Goal: Task Accomplishment & Management: Use online tool/utility

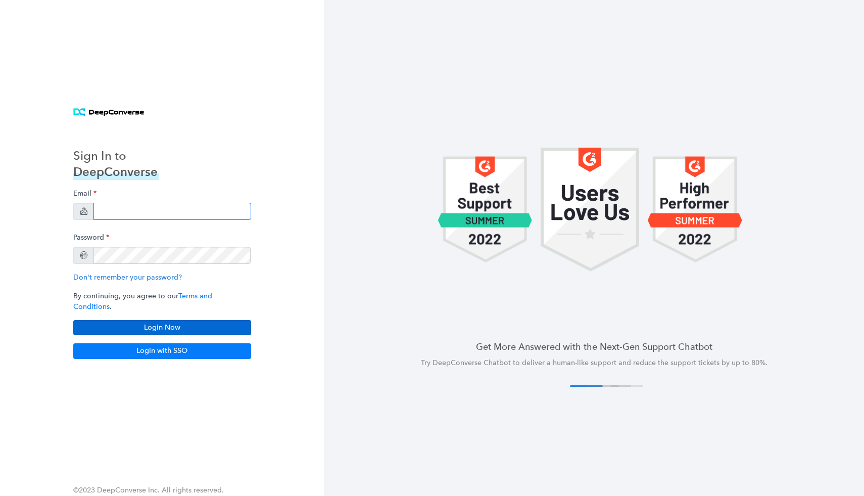
type input "[EMAIL_ADDRESS][DOMAIN_NAME]"
click at [173, 320] on button "Login Now" at bounding box center [162, 327] width 178 height 15
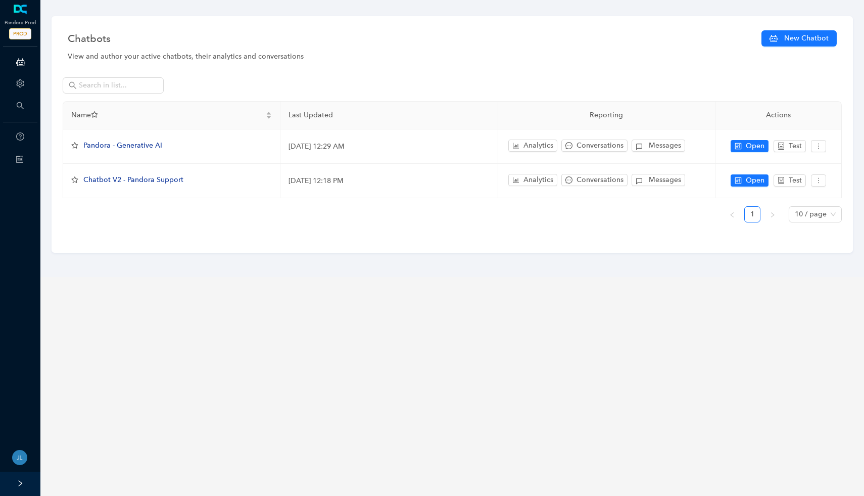
click at [20, 480] on icon "right" at bounding box center [20, 483] width 7 height 7
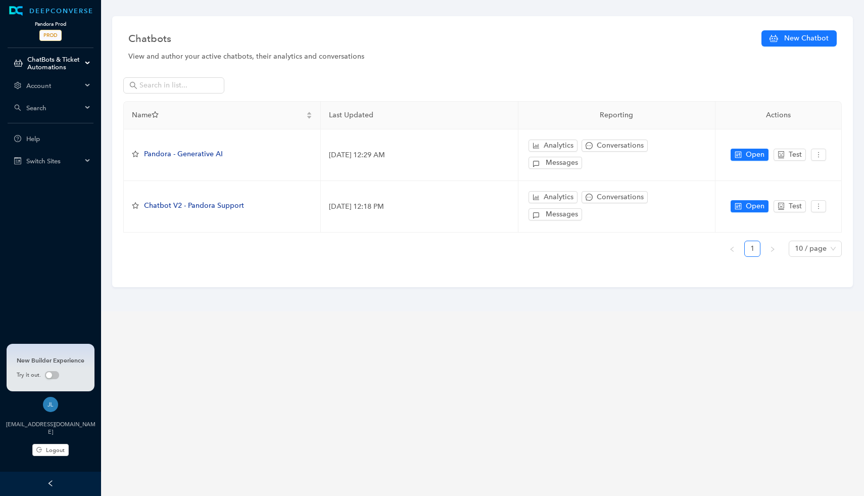
click at [54, 33] on span "PROD" at bounding box center [50, 35] width 22 height 11
click at [82, 64] on div "ChatBots & Ticket Automations" at bounding box center [50, 63] width 97 height 20
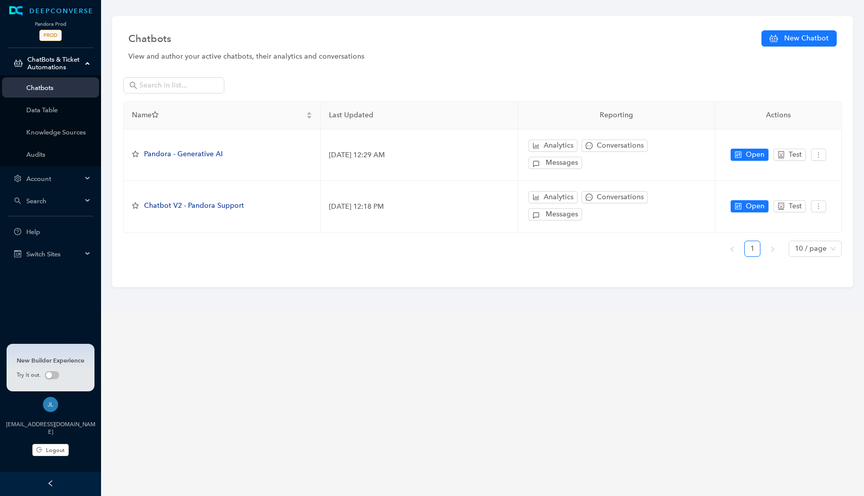
click at [70, 263] on div "Switch Sites" at bounding box center [50, 254] width 97 height 20
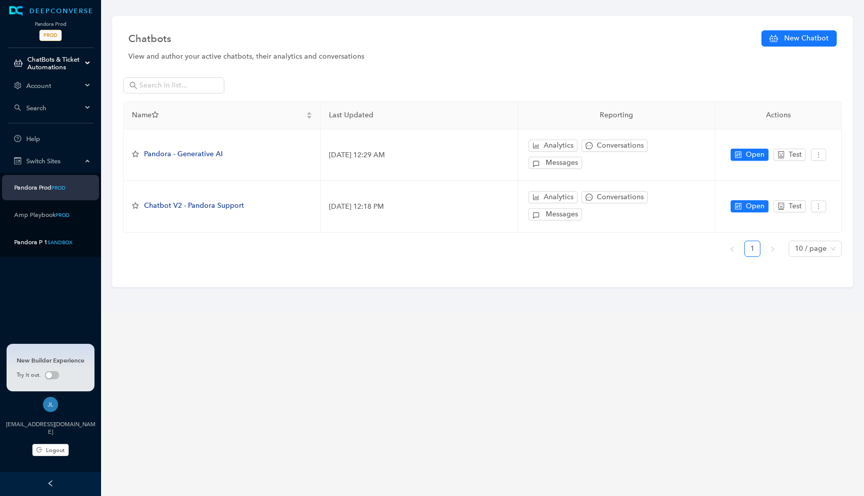
click at [60, 245] on div "SANDBOX" at bounding box center [60, 243] width 25 height 8
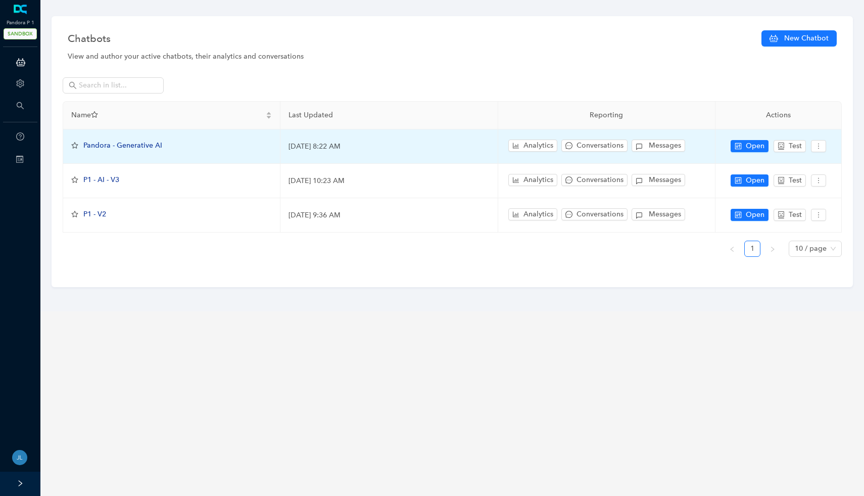
click at [144, 145] on span "Pandora - Generative AI" at bounding box center [122, 145] width 79 height 9
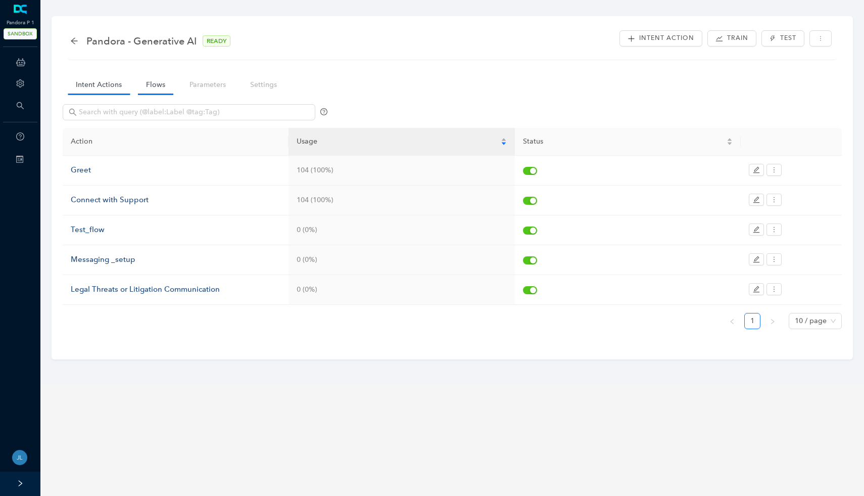
click at [154, 87] on link "Flows" at bounding box center [155, 84] width 35 height 19
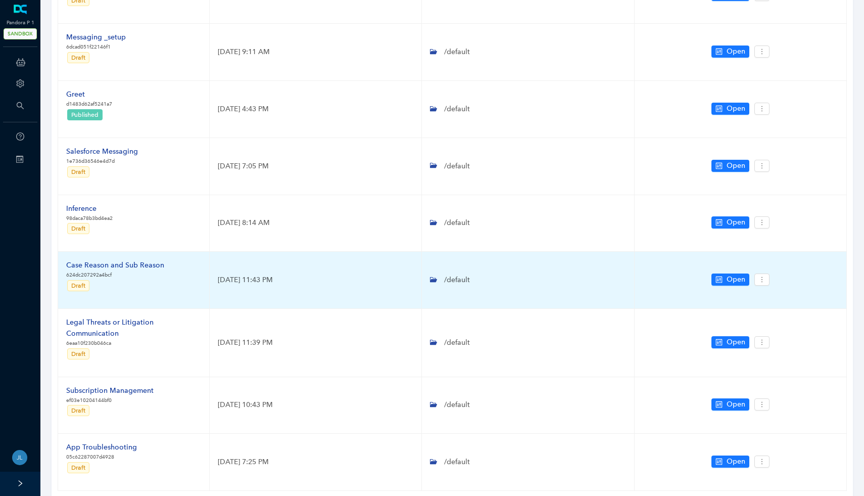
scroll to position [242, 0]
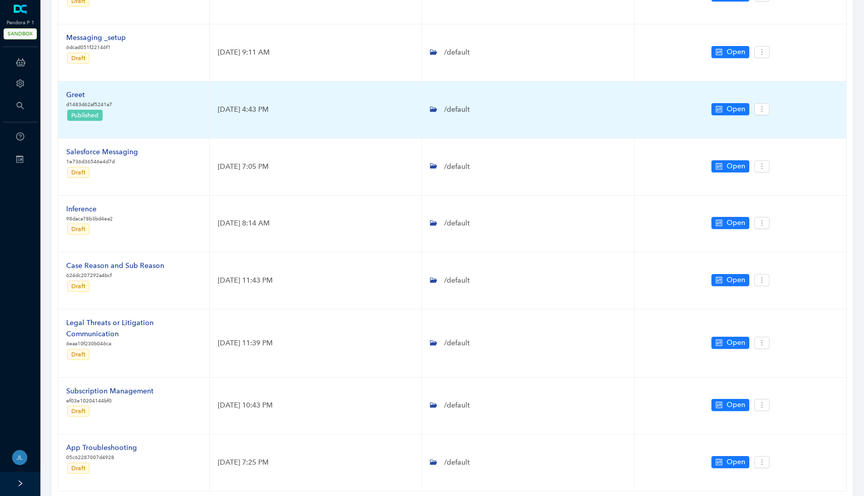
click at [72, 95] on div "Greet" at bounding box center [89, 94] width 46 height 11
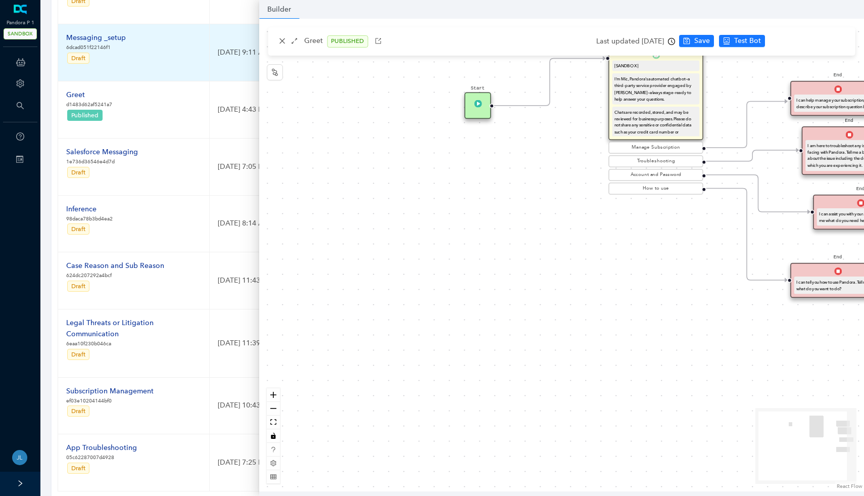
click at [155, 69] on td "Messaging _setup 6dcad051f22146f1 Draft" at bounding box center [134, 52] width 152 height 57
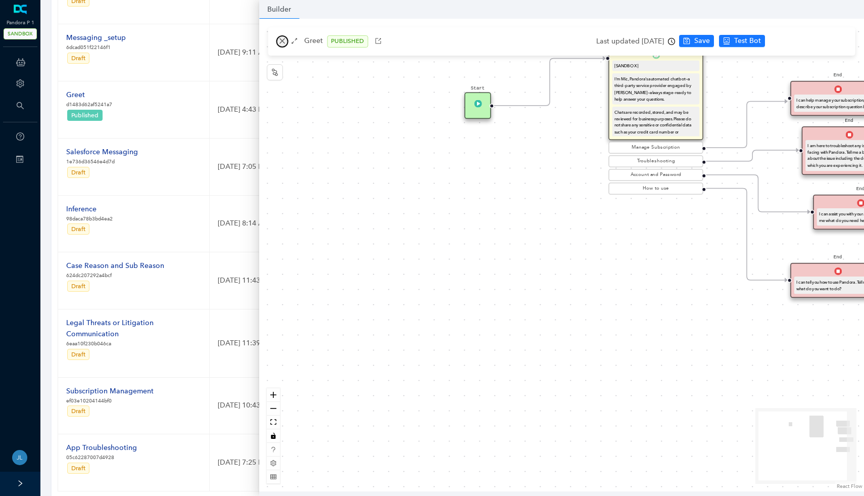
click at [280, 40] on icon "close" at bounding box center [282, 40] width 7 height 7
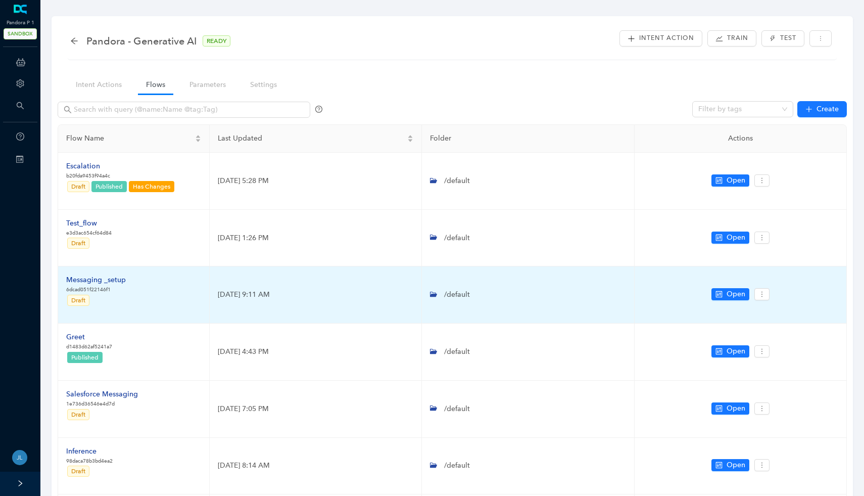
scroll to position [316, 0]
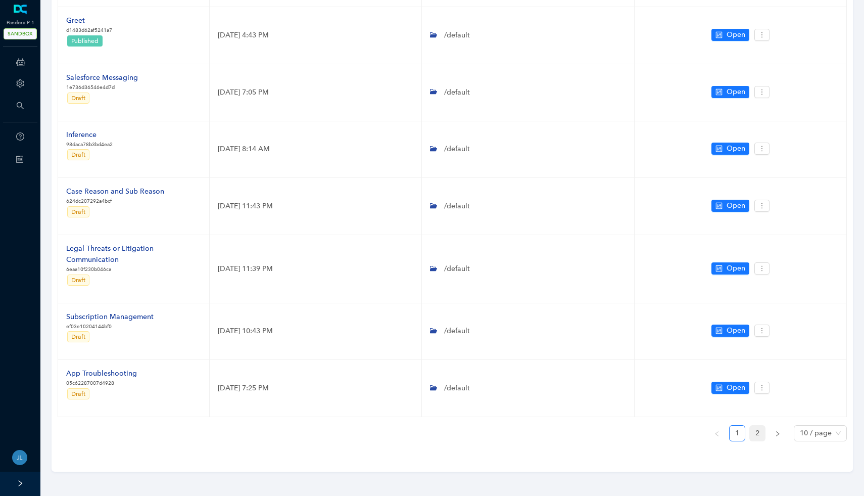
click at [754, 430] on link "2" at bounding box center [757, 433] width 15 height 15
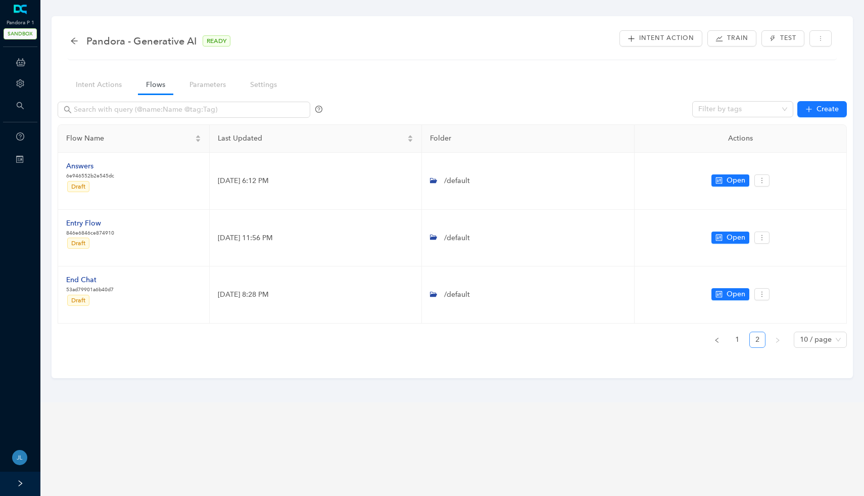
scroll to position [0, 0]
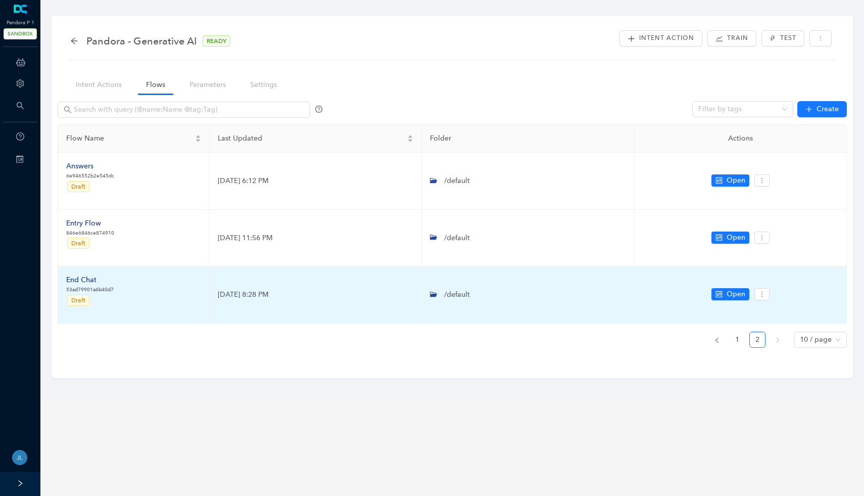
click at [82, 280] on div "End Chat" at bounding box center [90, 279] width 48 height 11
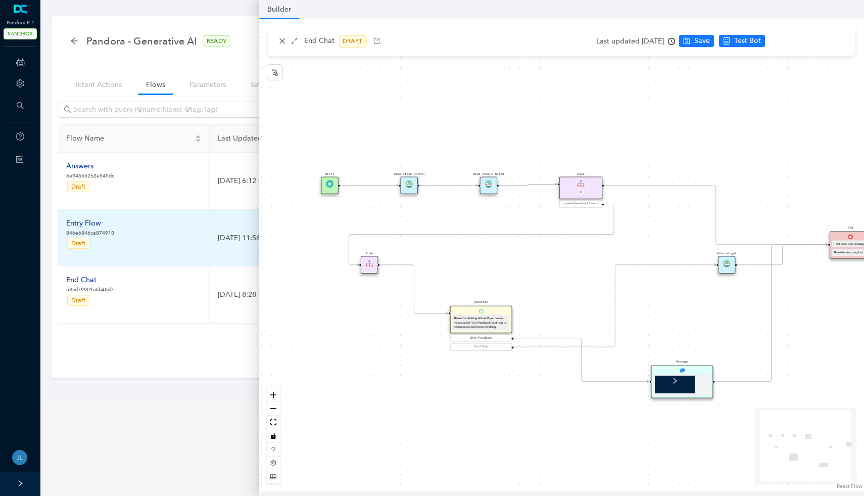
click at [91, 223] on div "Entry Flow" at bounding box center [90, 223] width 48 height 11
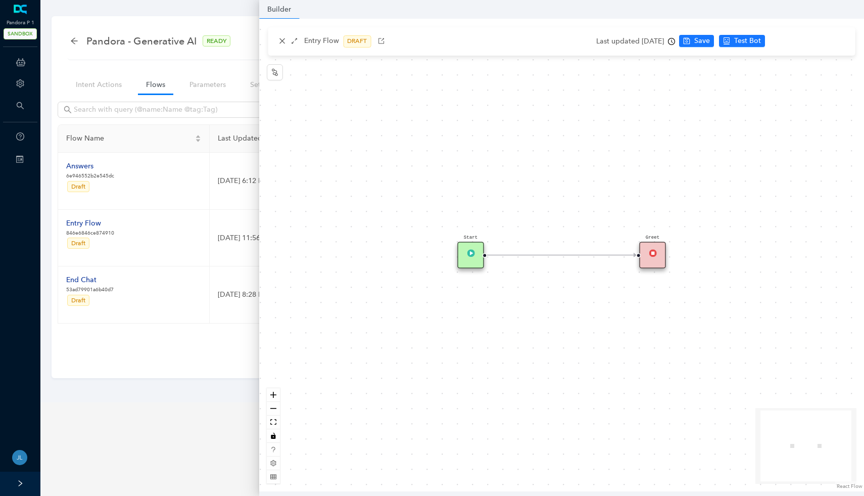
click at [644, 262] on div "Greet" at bounding box center [652, 255] width 27 height 27
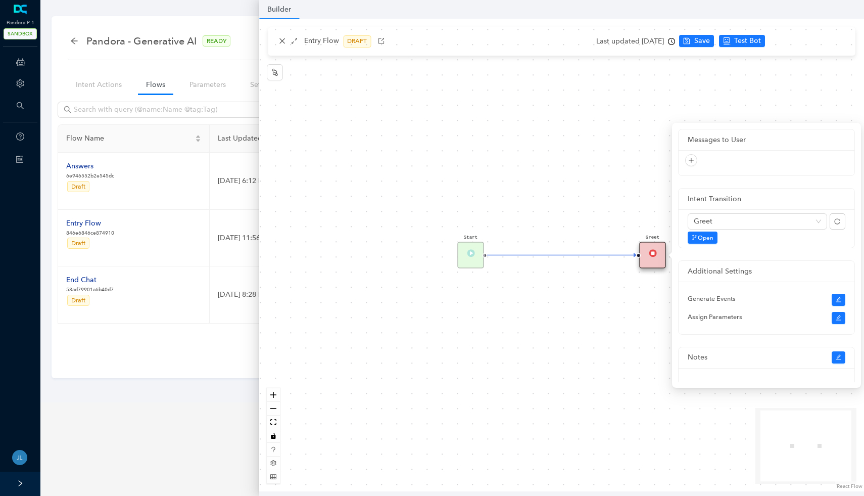
click at [281, 40] on div "Start Greet" at bounding box center [561, 255] width 605 height 473
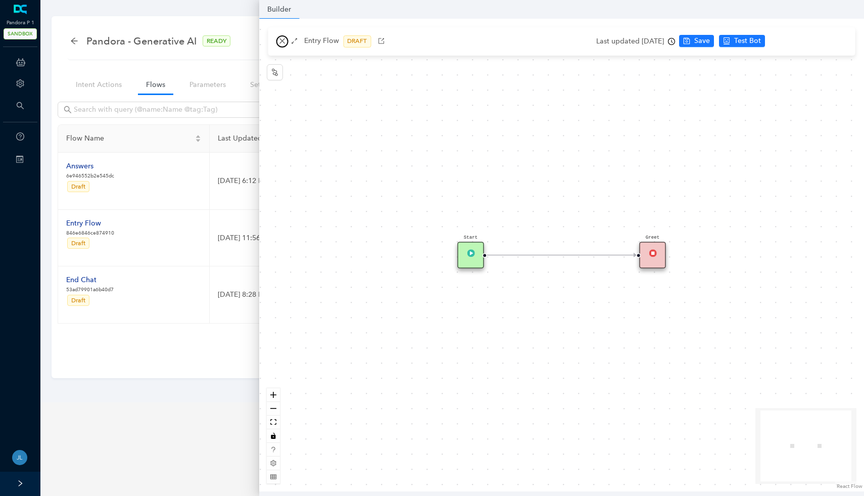
click at [281, 40] on icon "close" at bounding box center [282, 40] width 7 height 7
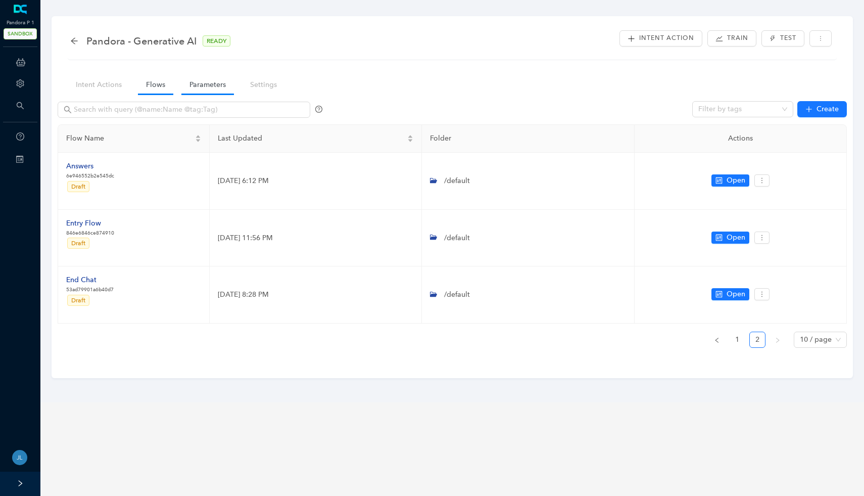
click at [199, 84] on link "Parameters" at bounding box center [207, 84] width 53 height 19
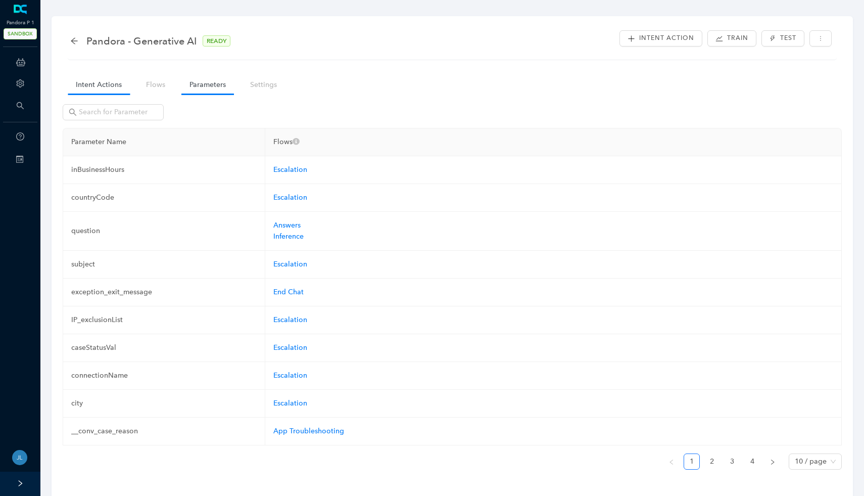
click at [88, 92] on link "Intent Actions" at bounding box center [99, 84] width 62 height 19
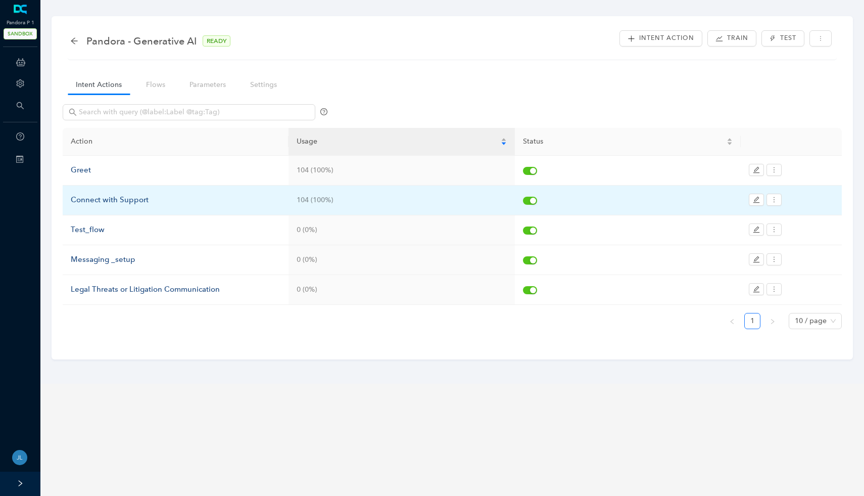
click at [123, 194] on div "Connect with Support" at bounding box center [176, 200] width 210 height 12
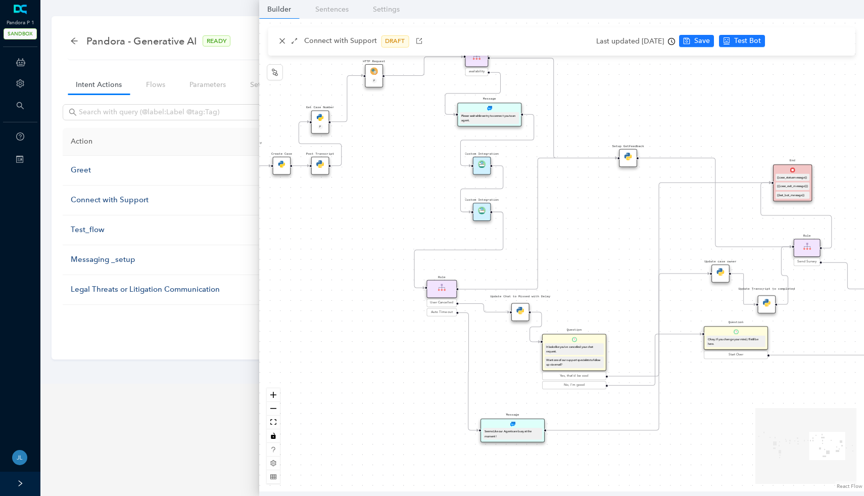
drag, startPoint x: 709, startPoint y: 289, endPoint x: 619, endPoint y: 249, distance: 98.0
click at [619, 249] on div "Data Table Start Rule P IsAvailable Rule newContact Get Contact details First N…" at bounding box center [561, 255] width 605 height 473
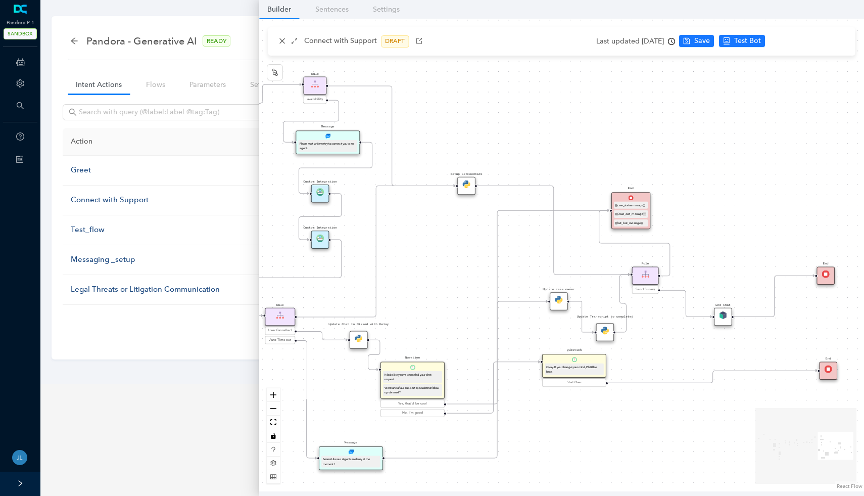
drag, startPoint x: 705, startPoint y: 392, endPoint x: 541, endPoint y: 420, distance: 166.6
click at [541, 420] on div "Data Table Start Rule P IsAvailable Rule newContact Get Contact details First N…" at bounding box center [561, 255] width 605 height 473
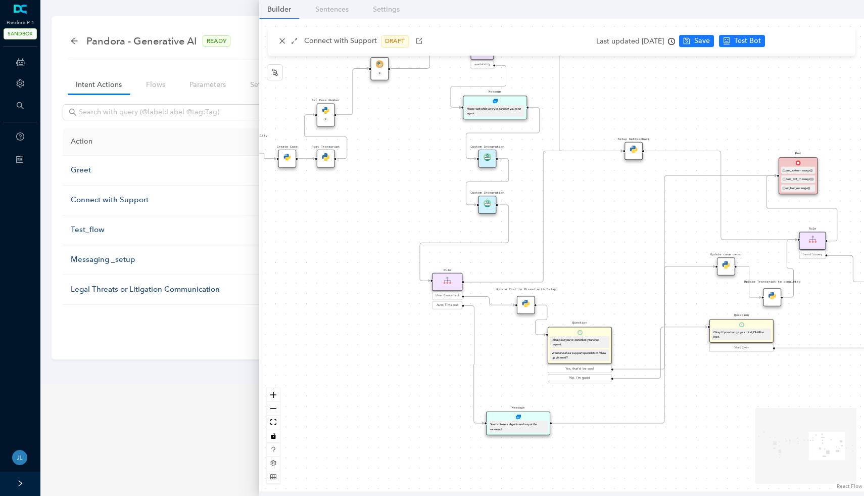
drag, startPoint x: 595, startPoint y: 431, endPoint x: 861, endPoint y: 385, distance: 269.7
click at [844, 385] on div "Data Table Start Rule P IsAvailable Rule newContact Get Contact details First N…" at bounding box center [561, 255] width 605 height 473
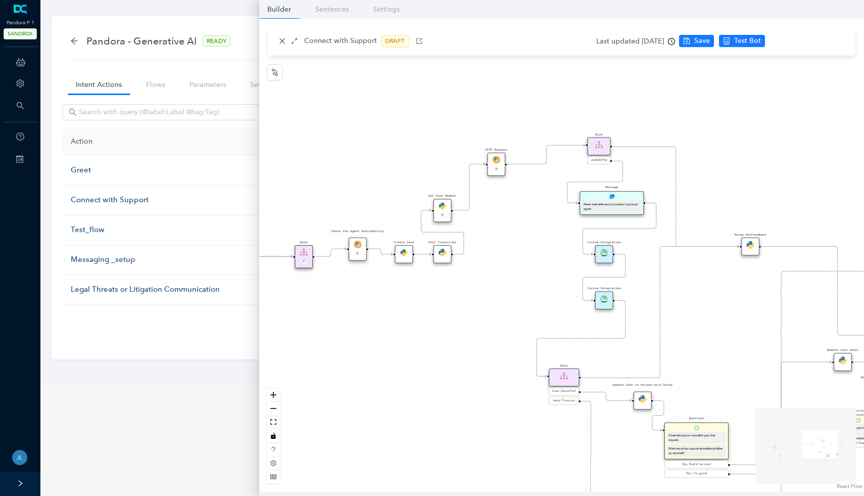
drag, startPoint x: 422, startPoint y: 234, endPoint x: 489, endPoint y: 336, distance: 121.8
click at [489, 336] on div "Data Table Start Rule P IsAvailable Rule newContact Get Contact details First N…" at bounding box center [561, 255] width 605 height 473
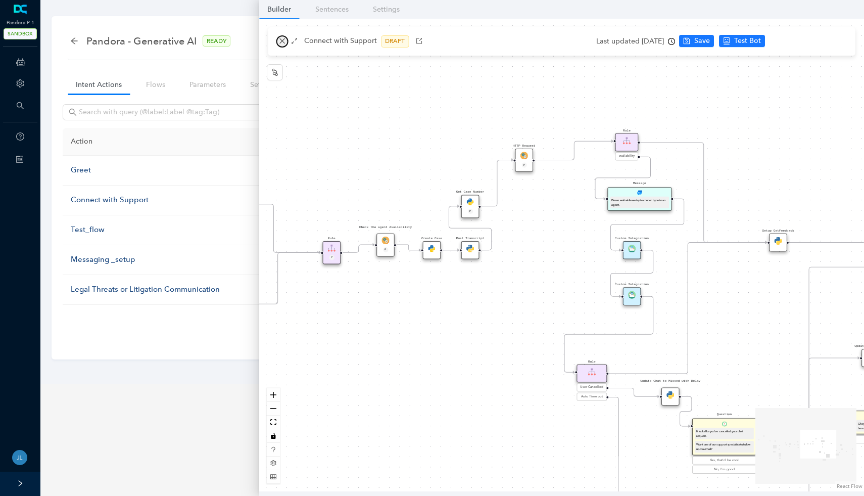
click at [282, 45] on span "button" at bounding box center [282, 41] width 7 height 8
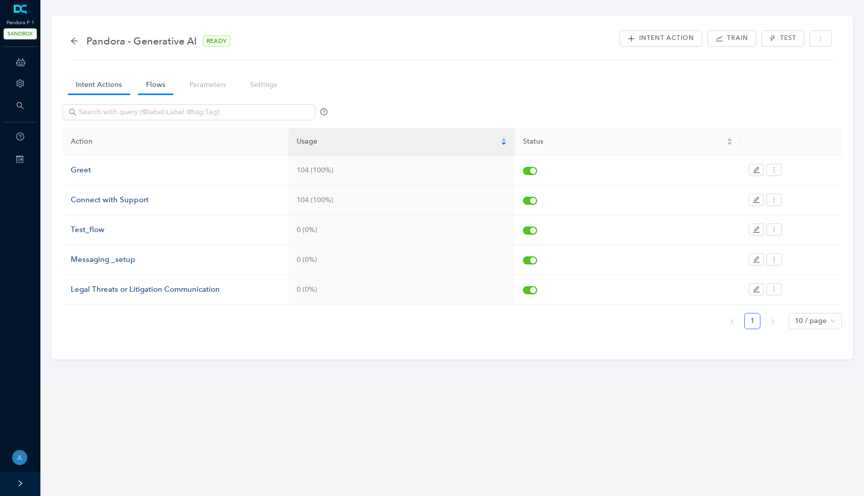
click at [155, 85] on link "Flows" at bounding box center [155, 84] width 35 height 19
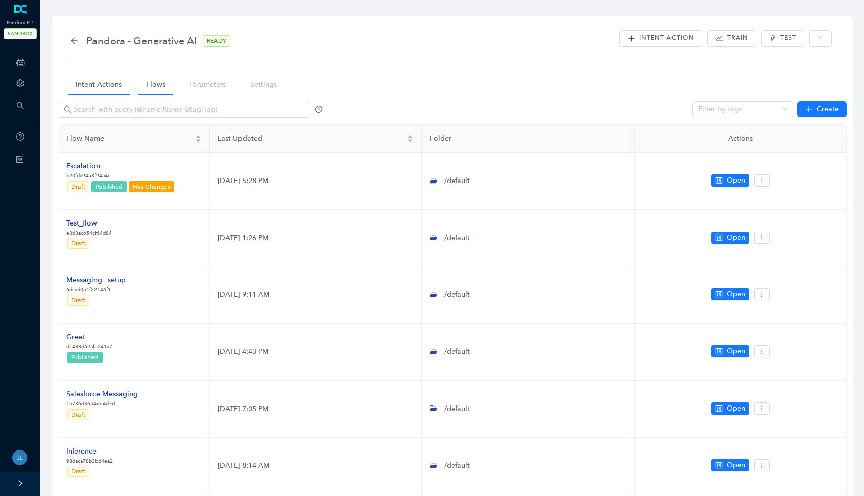
click at [79, 81] on link "Intent Actions" at bounding box center [99, 84] width 62 height 19
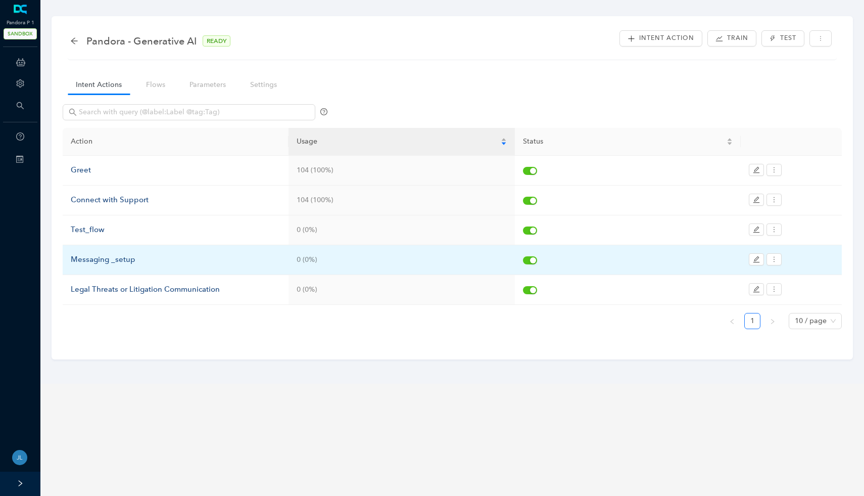
click at [108, 260] on div "Messaging _setup" at bounding box center [176, 260] width 210 height 12
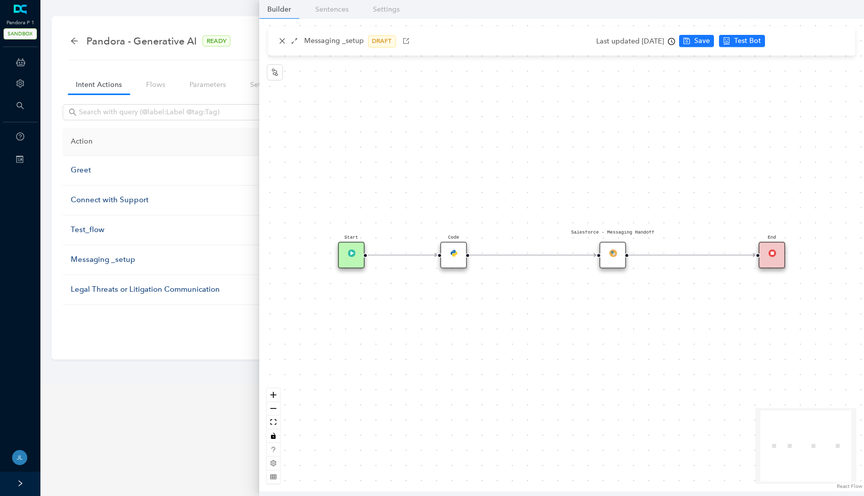
click at [617, 265] on div "Salesforce - Messaging Handoff" at bounding box center [613, 255] width 27 height 27
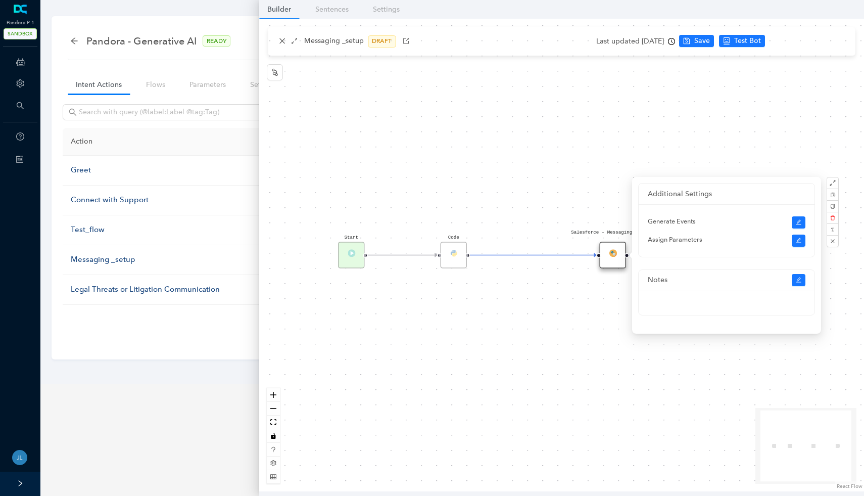
click at [530, 168] on div "Salesforce - Messaging Handoff Code Start End" at bounding box center [561, 255] width 605 height 473
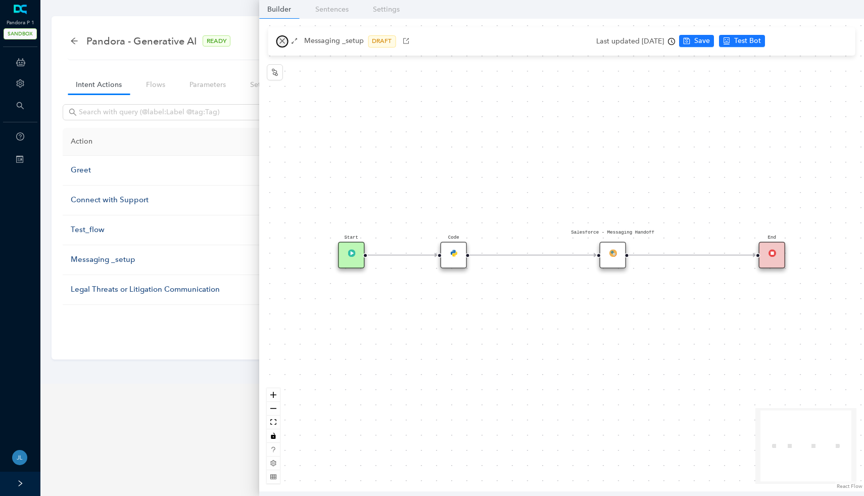
click at [279, 38] on icon "close" at bounding box center [282, 40] width 7 height 7
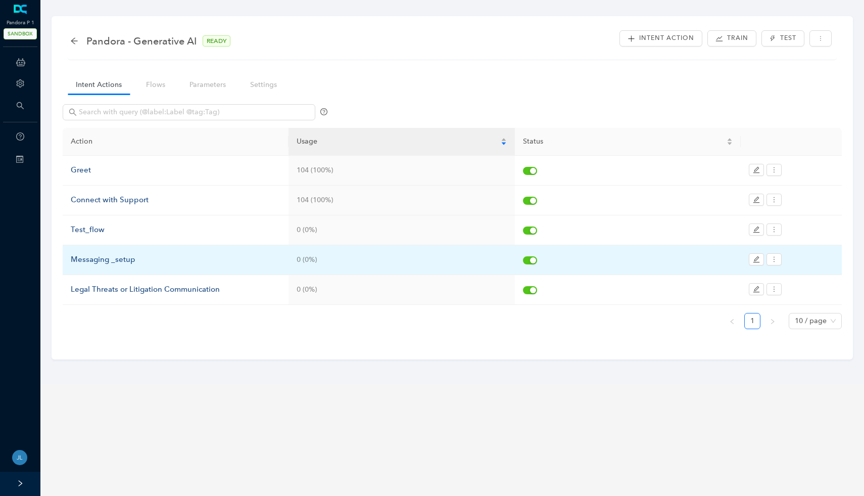
click at [101, 250] on td "Messaging _setup" at bounding box center [176, 260] width 226 height 30
click at [102, 255] on div "Messaging _setup" at bounding box center [176, 260] width 210 height 12
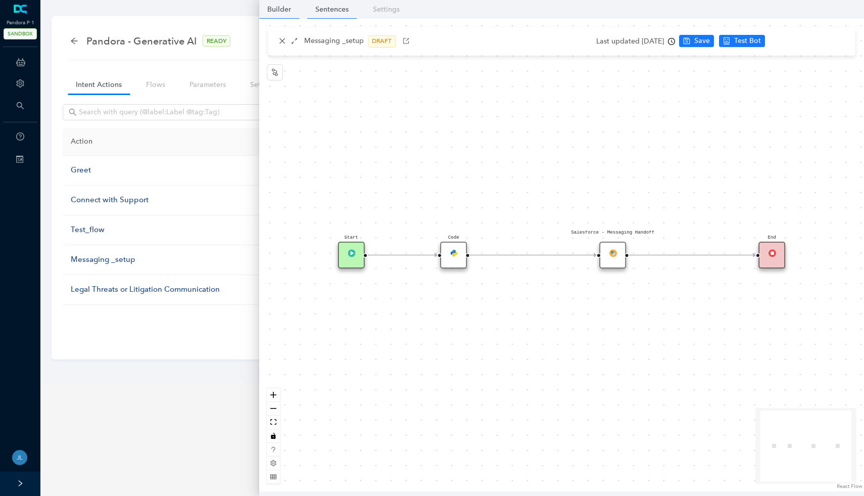
click at [345, 8] on link "Sentences" at bounding box center [332, 9] width 50 height 19
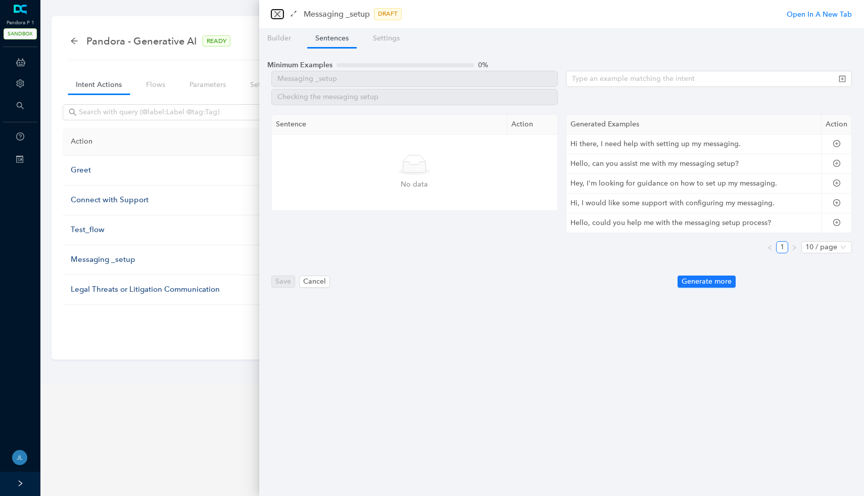
click at [279, 16] on icon "close" at bounding box center [277, 14] width 6 height 6
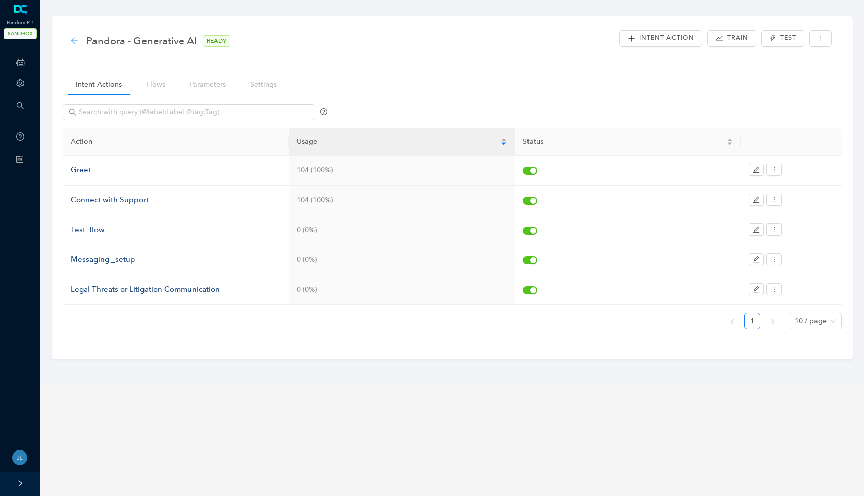
click at [76, 41] on icon "arrow-left" at bounding box center [74, 41] width 8 height 8
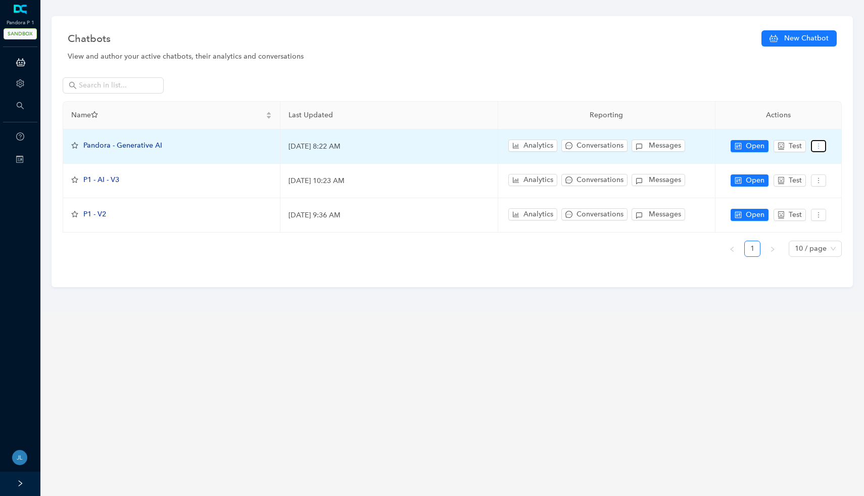
click at [821, 148] on icon "more" at bounding box center [818, 146] width 7 height 7
click at [757, 146] on span "Open" at bounding box center [755, 146] width 19 height 11
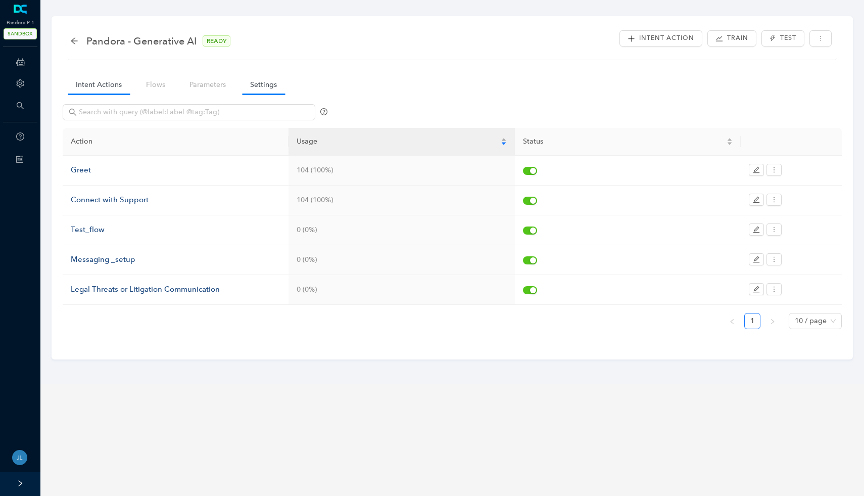
click at [260, 89] on link "Settings" at bounding box center [263, 84] width 43 height 19
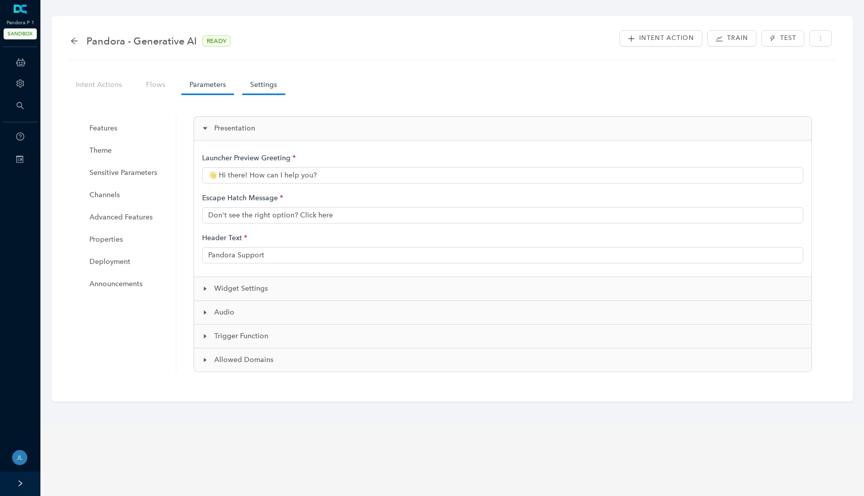
click at [220, 89] on link "Parameters" at bounding box center [207, 84] width 53 height 19
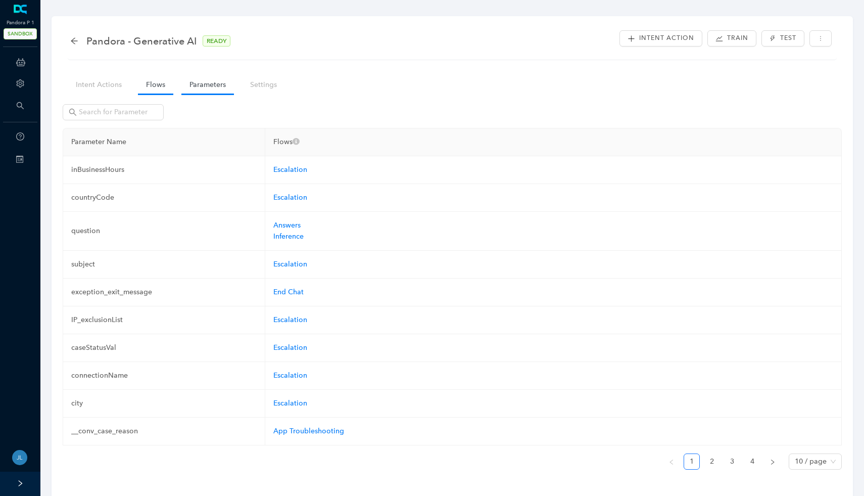
click at [162, 87] on link "Flows" at bounding box center [155, 84] width 35 height 19
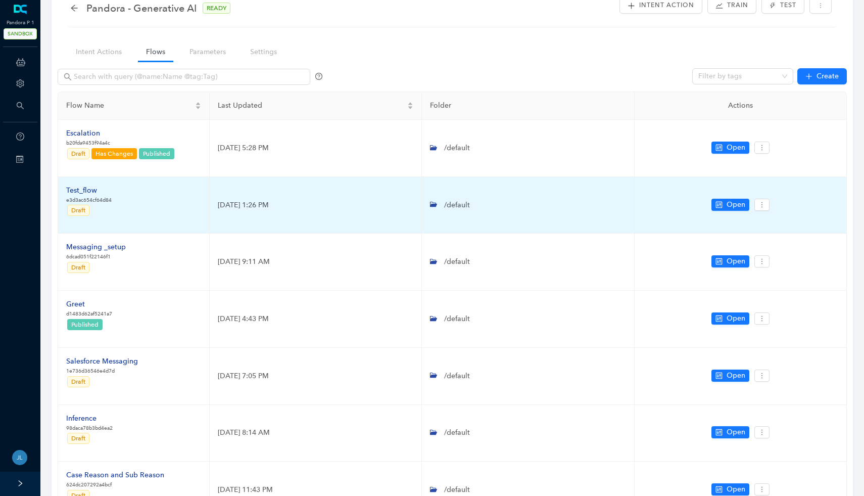
scroll to position [33, 0]
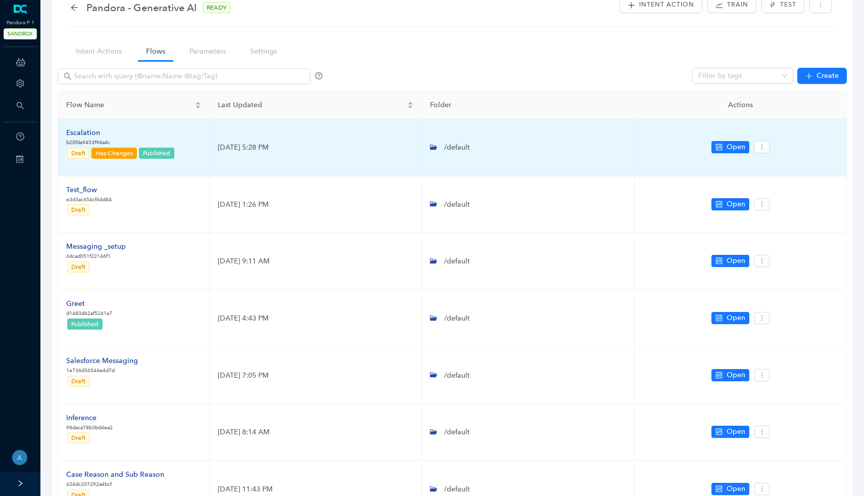
click at [119, 126] on td "Escalation b20fda9453f94a4c Draft Has Changes Published" at bounding box center [134, 147] width 152 height 57
click at [93, 131] on div "Escalation" at bounding box center [120, 132] width 109 height 11
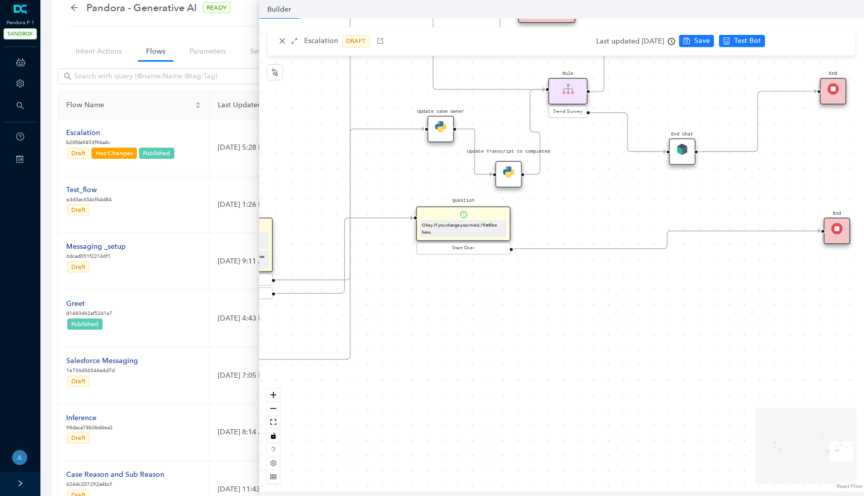
drag, startPoint x: 775, startPoint y: 362, endPoint x: 478, endPoint y: 477, distance: 318.6
click at [478, 477] on div "Data Table Start Rule P IsAvailable Rule newContact Get Contact details First N…" at bounding box center [561, 255] width 605 height 473
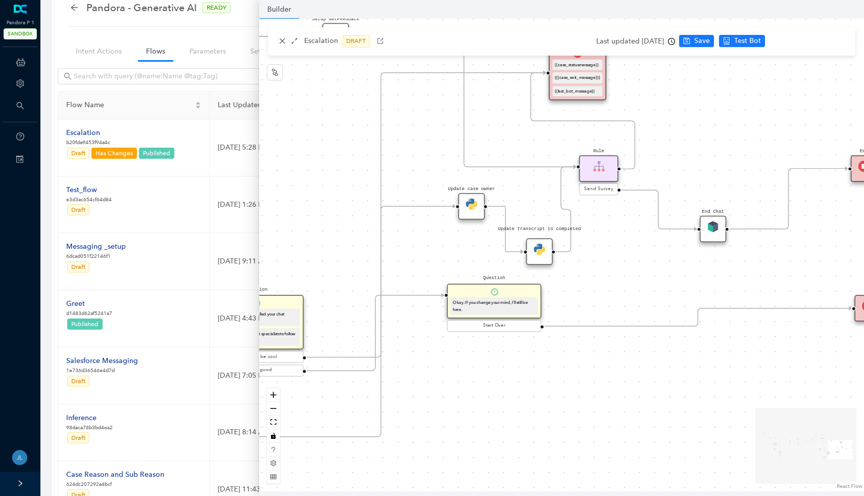
drag, startPoint x: 663, startPoint y: 348, endPoint x: 698, endPoint y: 422, distance: 81.6
click at [698, 422] on div "Data Table Start Rule P IsAvailable Rule newContact Get Contact details First N…" at bounding box center [561, 255] width 605 height 473
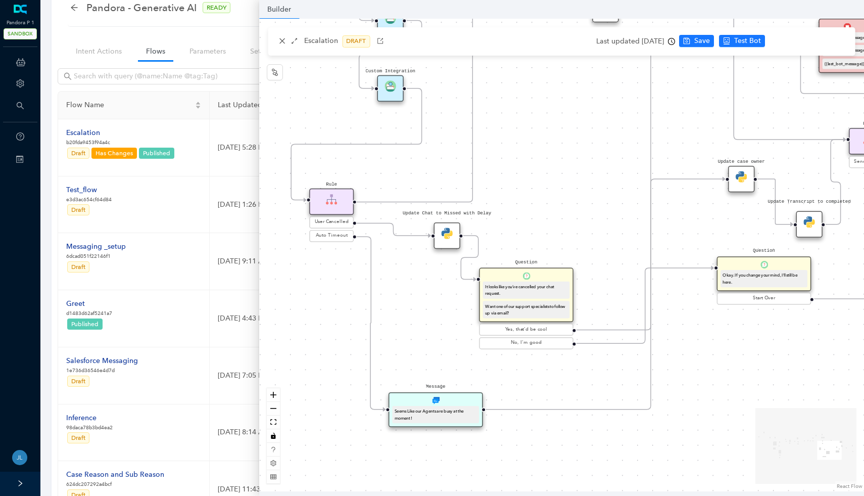
drag, startPoint x: 420, startPoint y: 396, endPoint x: 685, endPoint y: 372, distance: 266.9
click at [685, 372] on div "Data Table Start Rule P IsAvailable Rule newContact Get Contact details First N…" at bounding box center [561, 255] width 605 height 473
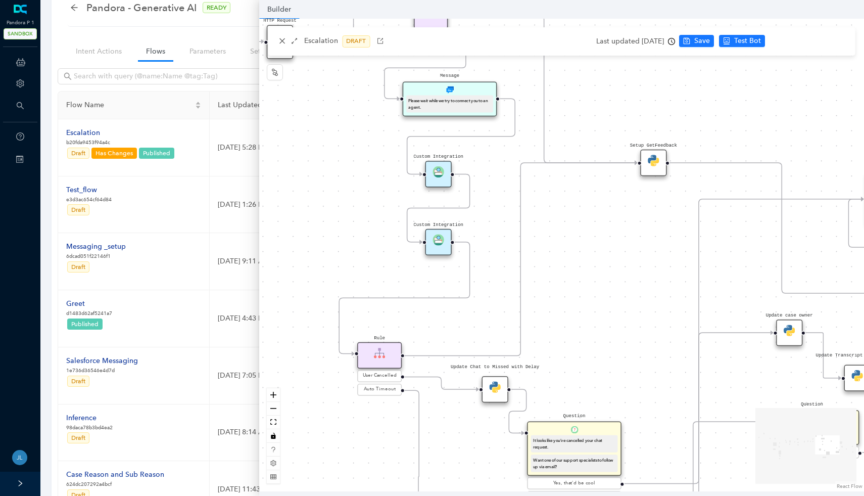
drag, startPoint x: 308, startPoint y: 304, endPoint x: 356, endPoint y: 458, distance: 160.8
click at [356, 458] on div "Data Table Start Rule P IsAvailable Rule newContact Get Contact details First N…" at bounding box center [561, 255] width 605 height 473
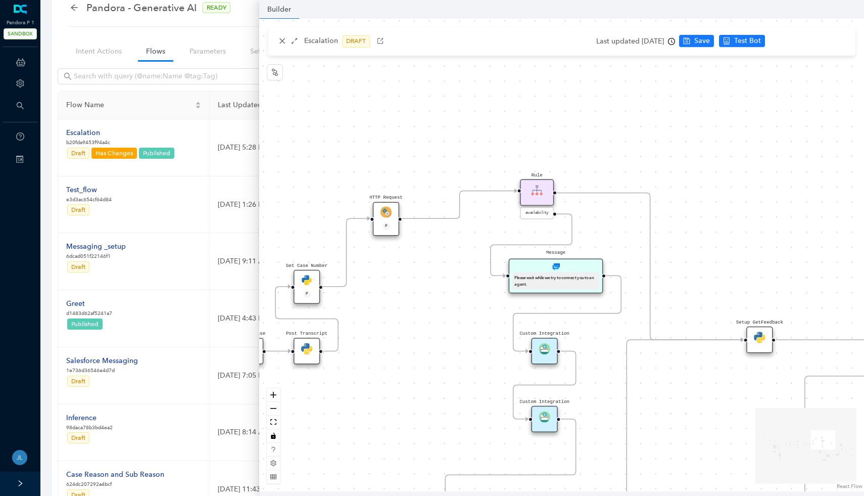
drag, startPoint x: 351, startPoint y: 215, endPoint x: 460, endPoint y: 391, distance: 207.0
click at [460, 391] on div "Data Table Start Rule P IsAvailable Rule newContact Get Contact details First N…" at bounding box center [561, 255] width 605 height 473
click at [536, 216] on div "availability" at bounding box center [540, 212] width 34 height 12
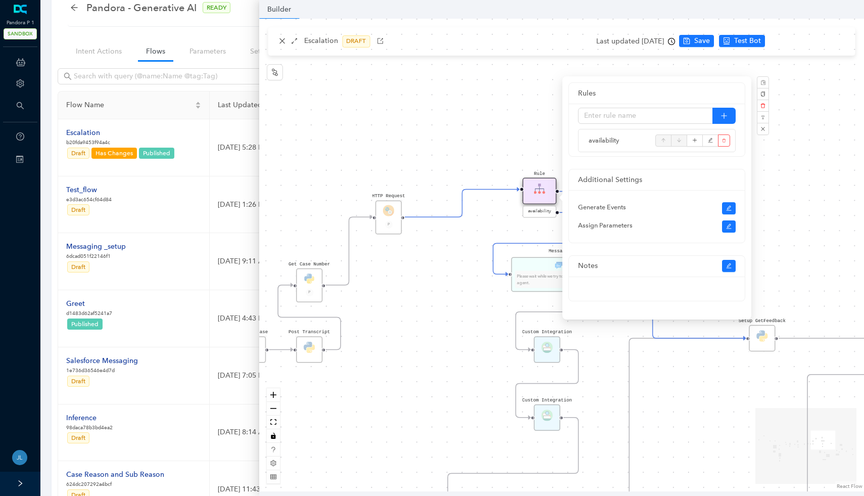
click at [458, 271] on div "Data Table Start Rule P IsAvailable Rule newContact Get Contact details First N…" at bounding box center [561, 255] width 605 height 473
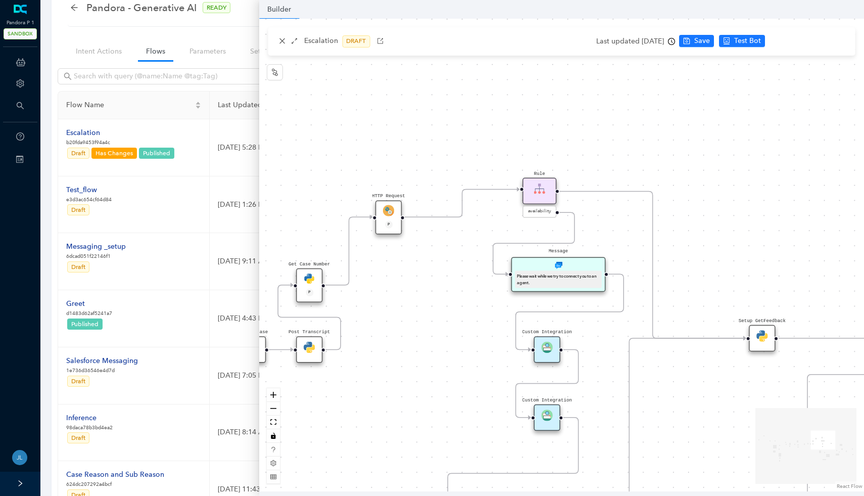
click at [530, 274] on div "Please wait while we try to connect you to an agent." at bounding box center [558, 278] width 82 height 13
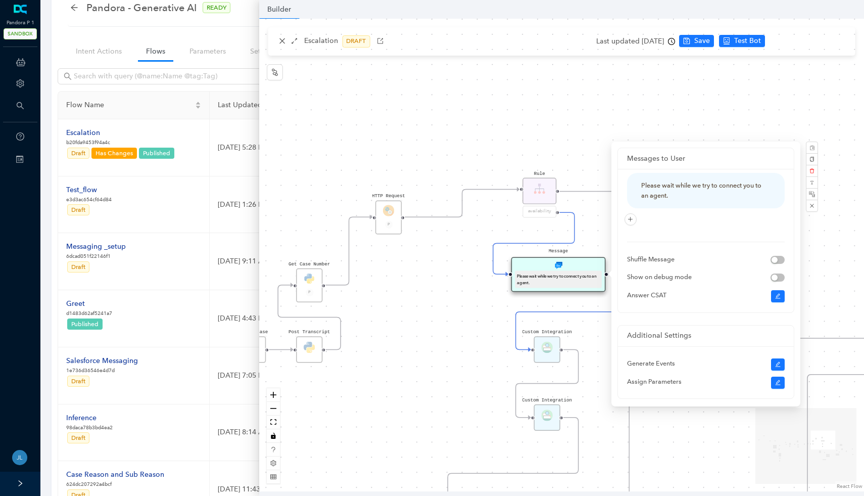
click at [411, 324] on div "Data Table Start Rule P IsAvailable Rule newContact Get Contact details First N…" at bounding box center [561, 255] width 605 height 473
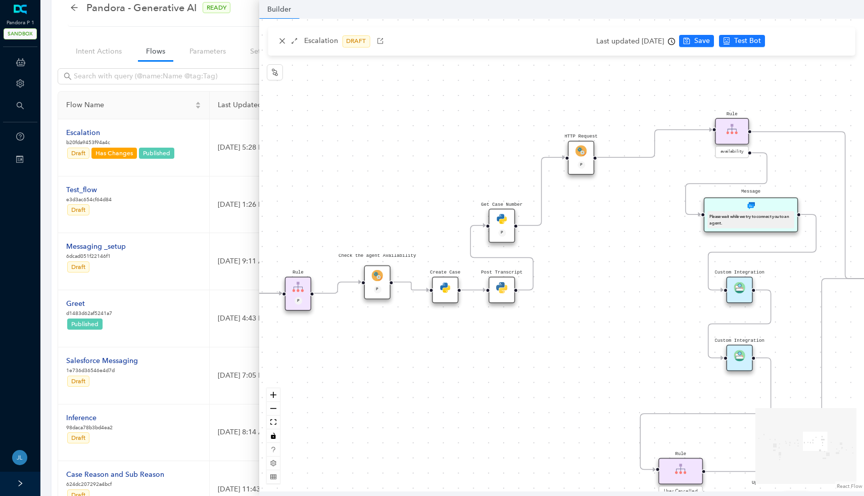
drag, startPoint x: 314, startPoint y: 157, endPoint x: 507, endPoint y: 97, distance: 202.2
click at [507, 97] on div "Data Table Start Rule P IsAvailable Rule newContact Get Contact details First N…" at bounding box center [561, 255] width 605 height 473
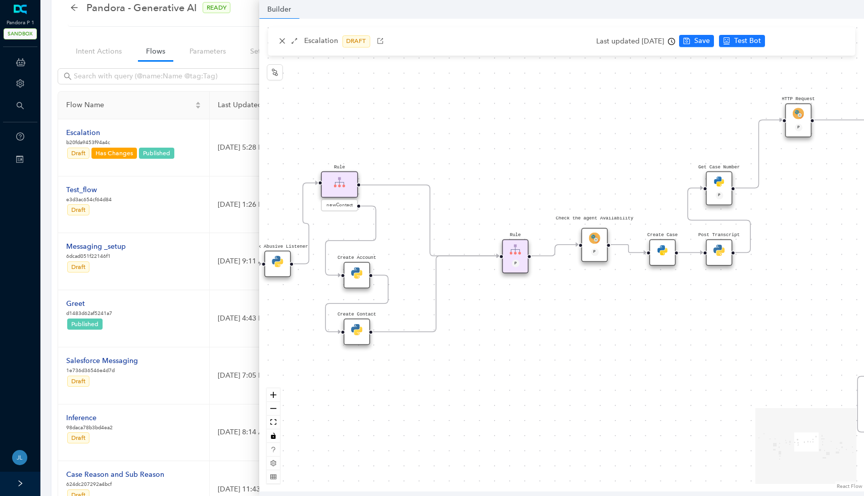
drag, startPoint x: 456, startPoint y: 162, endPoint x: 690, endPoint y: 123, distance: 237.2
click at [690, 123] on div "Data Table Start Rule P IsAvailable Rule newContact Get Contact details First N…" at bounding box center [561, 255] width 605 height 473
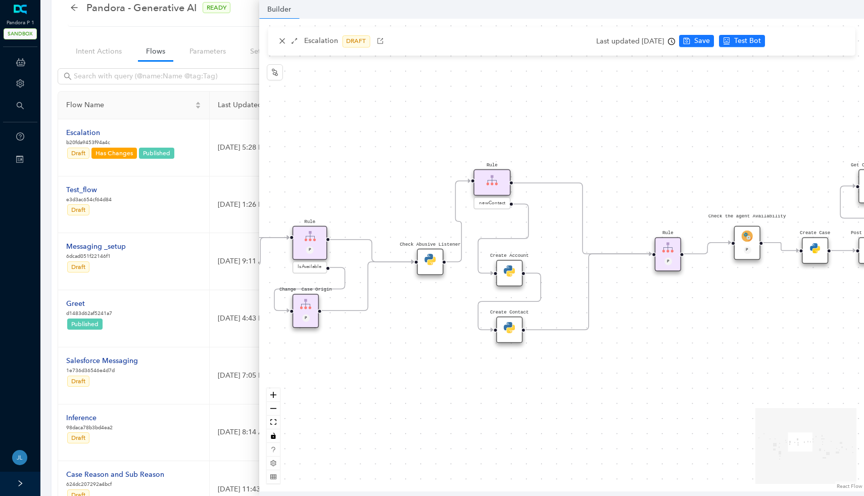
drag, startPoint x: 436, startPoint y: 126, endPoint x: 648, endPoint y: 126, distance: 212.3
click at [641, 126] on div "Data Table Start Rule P IsAvailable Rule newContact Get Contact details First N…" at bounding box center [561, 255] width 605 height 473
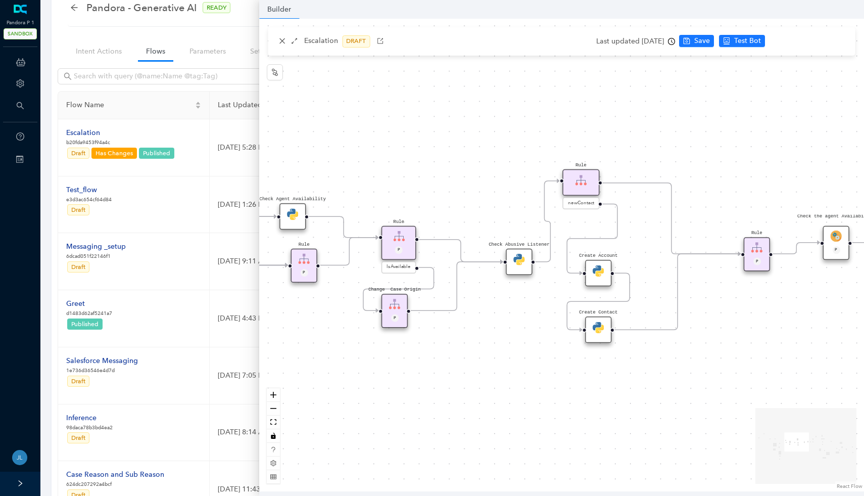
drag, startPoint x: 421, startPoint y: 146, endPoint x: 529, endPoint y: 121, distance: 111.3
click at [526, 122] on div "Data Table Start Rule P IsAvailable Rule newContact Get Contact details First N…" at bounding box center [561, 255] width 605 height 473
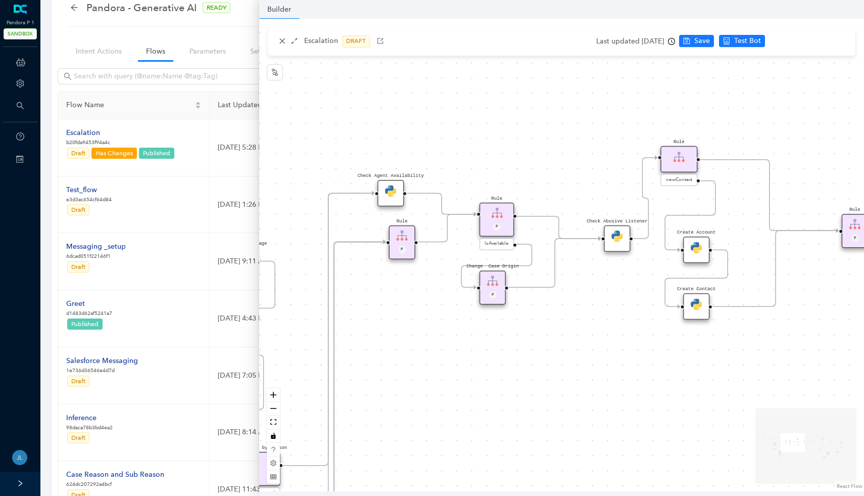
drag, startPoint x: 411, startPoint y: 146, endPoint x: 569, endPoint y: 108, distance: 162.2
click at [566, 109] on div "Data Table Start Rule P IsAvailable Rule newContact Get Contact details First N…" at bounding box center [561, 255] width 605 height 473
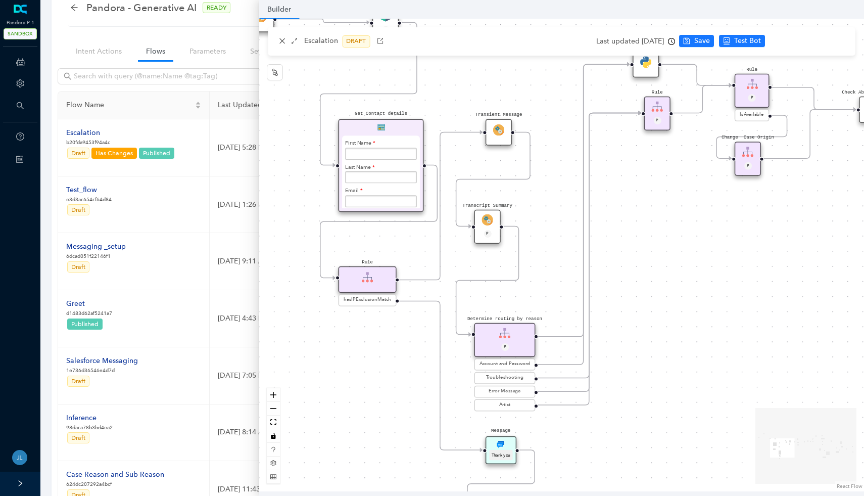
drag, startPoint x: 406, startPoint y: 139, endPoint x: 512, endPoint y: 47, distance: 140.4
click at [512, 47] on div "Escalation DRAFT Last updated 3 days ago Save Test Bot Builder Data Table Start…" at bounding box center [561, 255] width 605 height 473
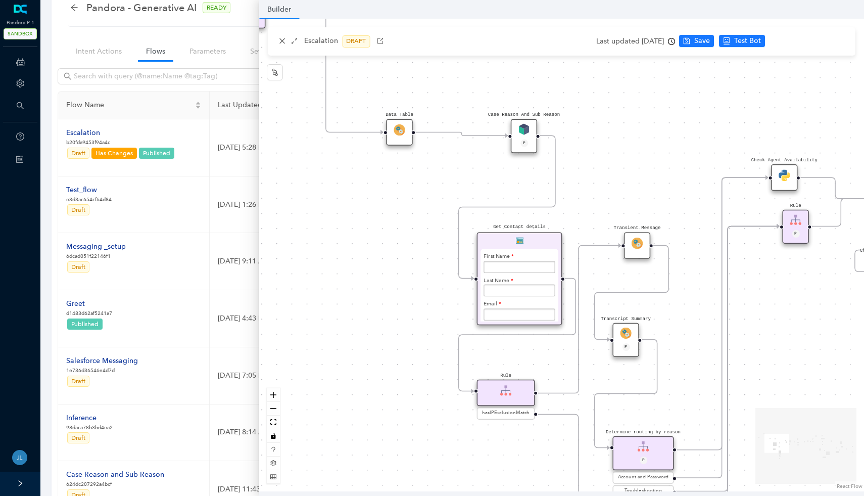
drag, startPoint x: 293, startPoint y: 137, endPoint x: 431, endPoint y: 250, distance: 178.9
click at [431, 250] on div "Data Table Start Rule P IsAvailable Rule newContact Get Contact details First N…" at bounding box center [561, 255] width 605 height 473
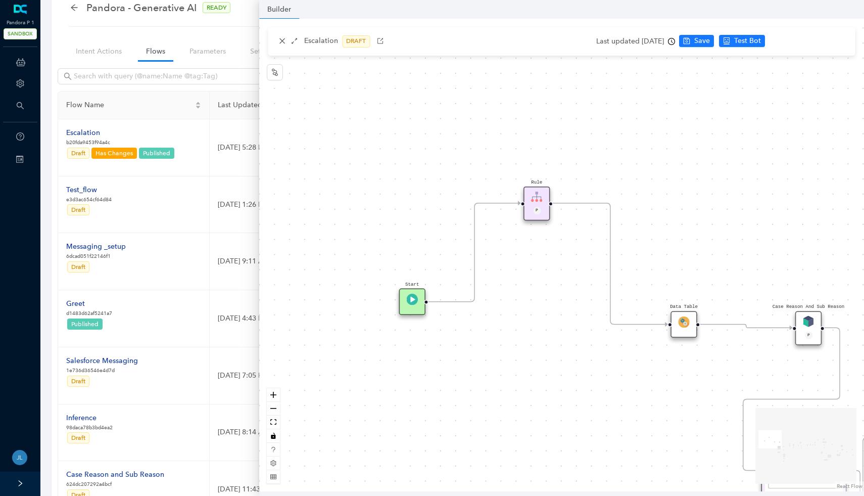
drag, startPoint x: 324, startPoint y: 161, endPoint x: 609, endPoint y: 353, distance: 343.3
click at [609, 353] on div "Data Table Start Rule P IsAvailable Rule newContact Get Contact details First N…" at bounding box center [561, 255] width 605 height 473
click at [285, 42] on icon "close" at bounding box center [282, 40] width 7 height 7
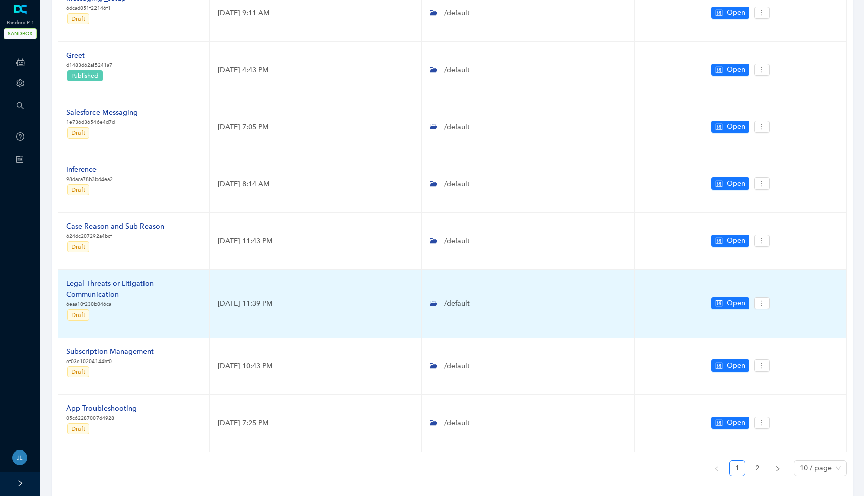
scroll to position [316, 0]
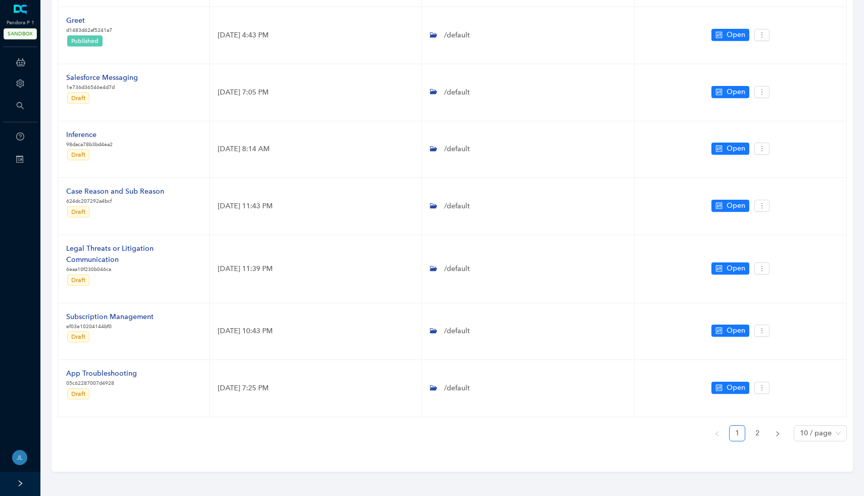
click at [24, 58] on icon at bounding box center [20, 62] width 9 height 20
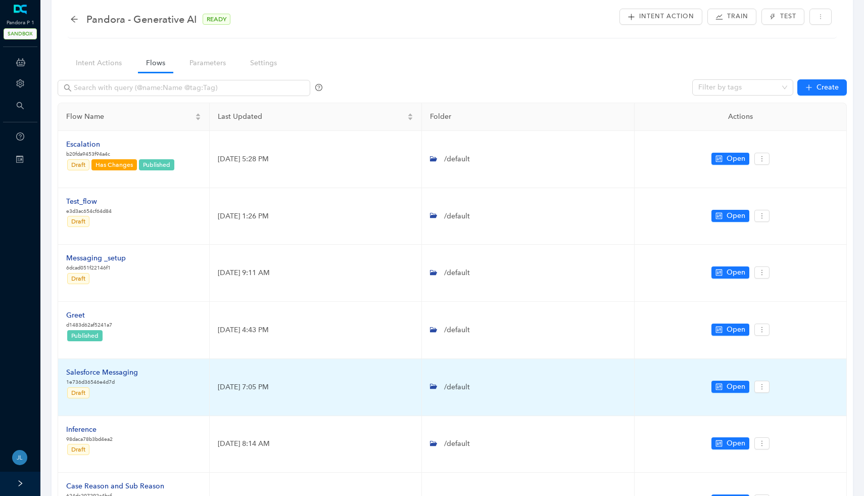
scroll to position [0, 0]
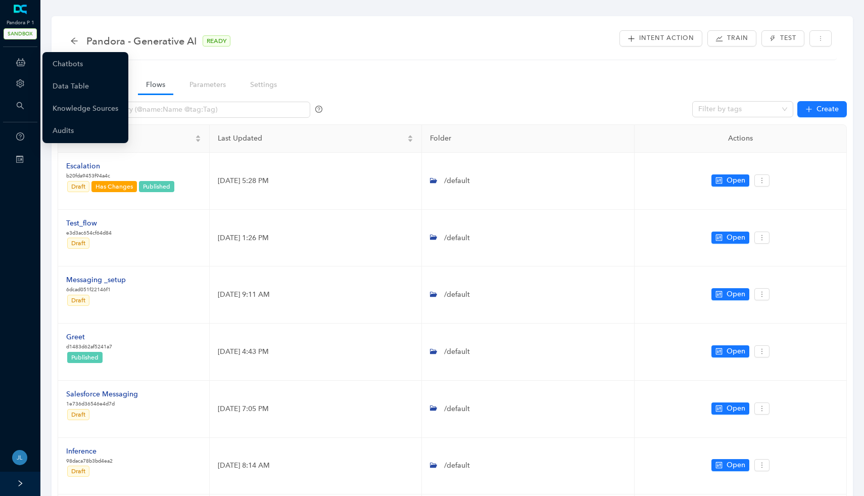
click at [21, 65] on icon at bounding box center [20, 62] width 9 height 20
click at [57, 63] on link "Chatbots" at bounding box center [68, 64] width 30 height 20
